Goal: Task Accomplishment & Management: Use online tool/utility

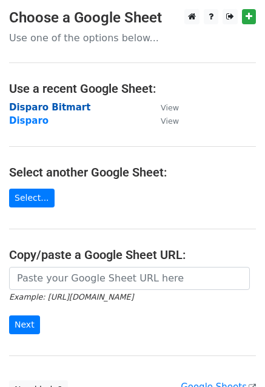
click at [39, 104] on strong "Disparo Bitmart" at bounding box center [49, 107] width 81 height 11
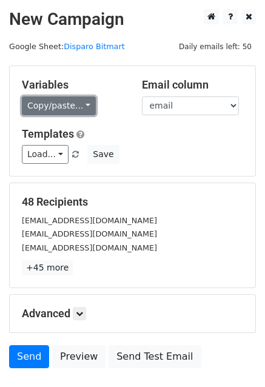
click at [69, 110] on link "Copy/paste..." at bounding box center [59, 105] width 74 height 19
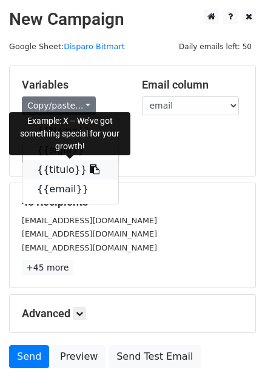
click at [50, 169] on link "{{titulo}}" at bounding box center [70, 169] width 96 height 19
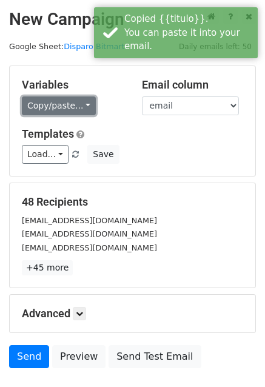
click at [67, 109] on link "Copy/paste..." at bounding box center [59, 105] width 74 height 19
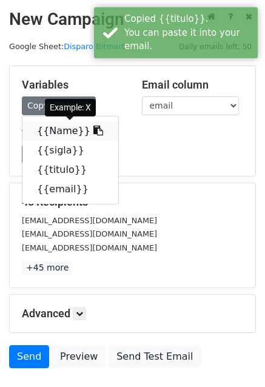
click at [50, 138] on link "{{Name}}" at bounding box center [70, 130] width 96 height 19
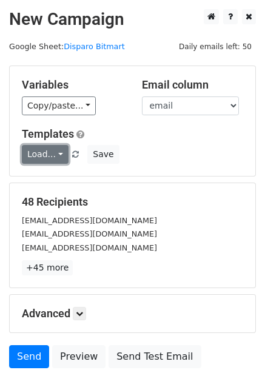
click at [48, 158] on link "Load..." at bounding box center [45, 154] width 47 height 19
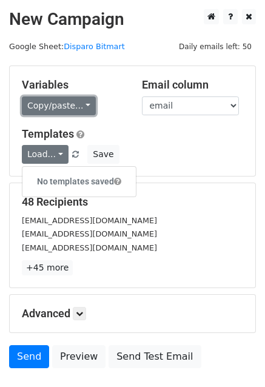
click at [65, 107] on link "Copy/paste..." at bounding box center [59, 105] width 74 height 19
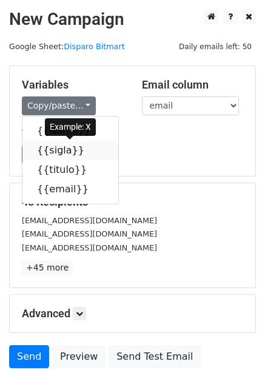
click at [58, 152] on link "{{sigla}}" at bounding box center [70, 150] width 96 height 19
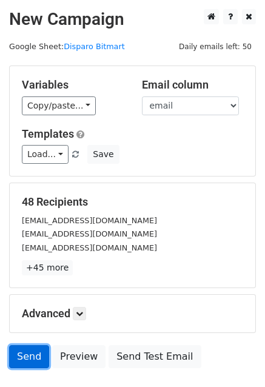
click at [29, 355] on link "Send" at bounding box center [29, 356] width 40 height 23
